Goal: Transaction & Acquisition: Purchase product/service

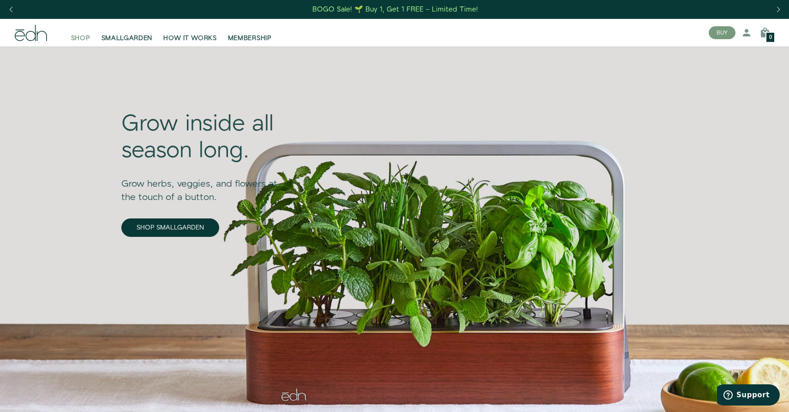
click at [80, 38] on span "SHOP" at bounding box center [80, 38] width 19 height 9
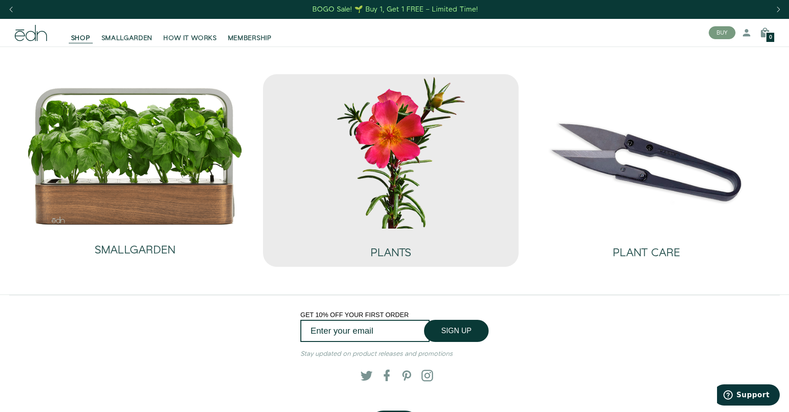
click at [351, 171] on img at bounding box center [390, 151] width 241 height 155
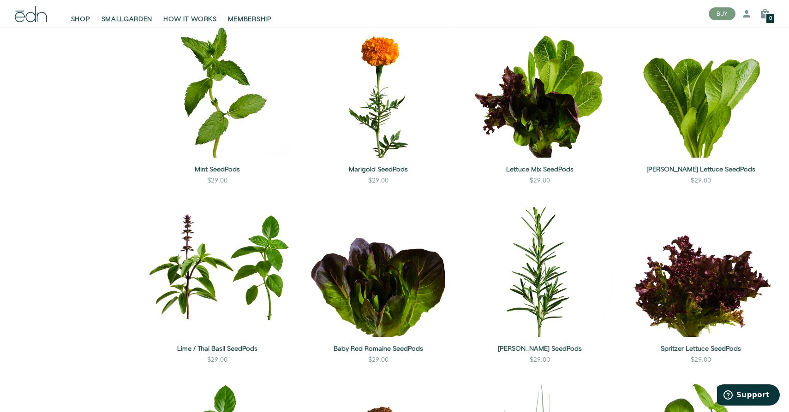
scroll to position [681, 0]
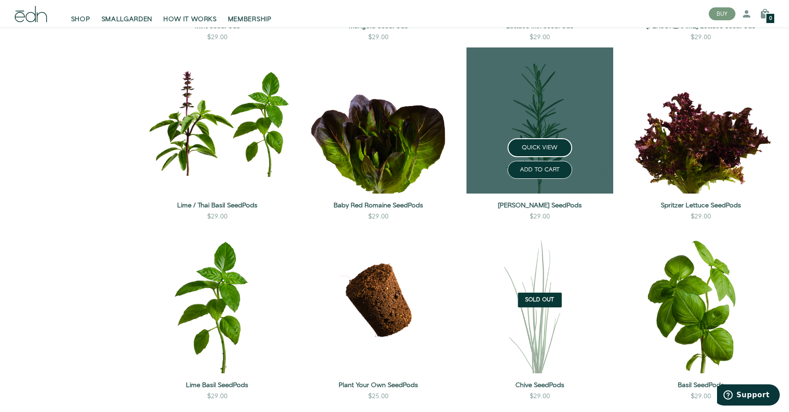
click at [549, 116] on link at bounding box center [539, 121] width 147 height 147
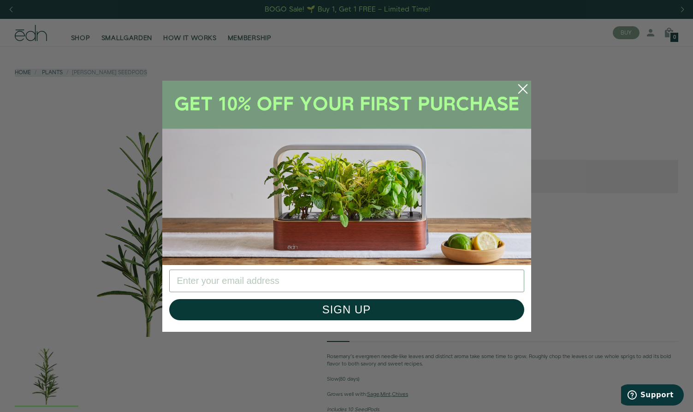
click at [107, 83] on div "Close dialog SIGN UP Submit" at bounding box center [346, 206] width 693 height 412
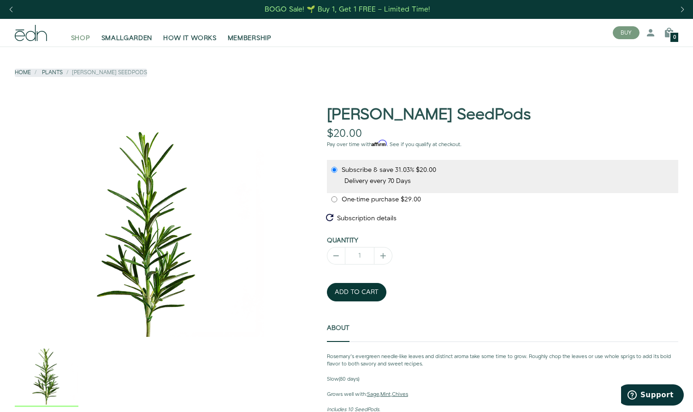
click at [85, 42] on span "SHOP" at bounding box center [80, 38] width 19 height 9
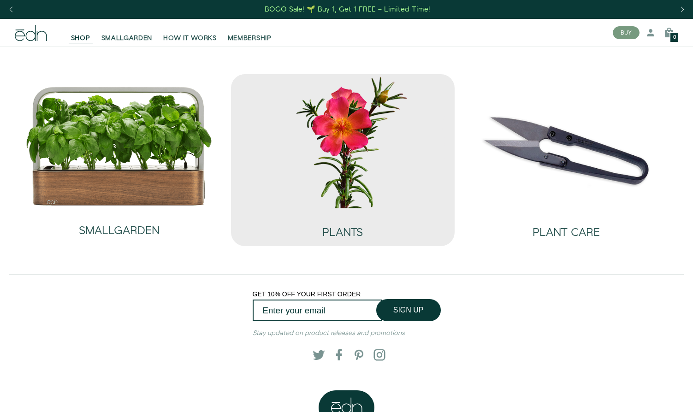
click at [325, 127] on img at bounding box center [342, 141] width 209 height 134
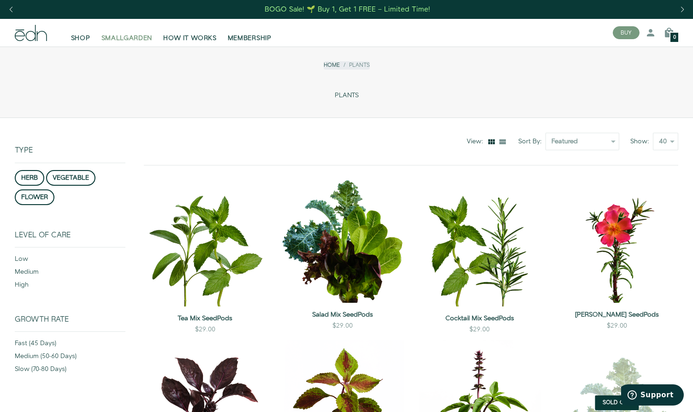
click at [120, 38] on span "SMALLGARDEN" at bounding box center [126, 38] width 51 height 9
